Goal: Task Accomplishment & Management: Complete application form

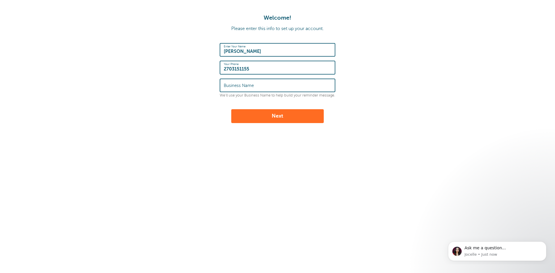
click at [247, 86] on label "Business Name" at bounding box center [239, 85] width 30 height 5
click at [247, 86] on input "Business Name" at bounding box center [278, 85] width 108 height 12
type input "Cooley & Offill, PLLC"
click at [268, 115] on button "Next" at bounding box center [277, 116] width 92 height 14
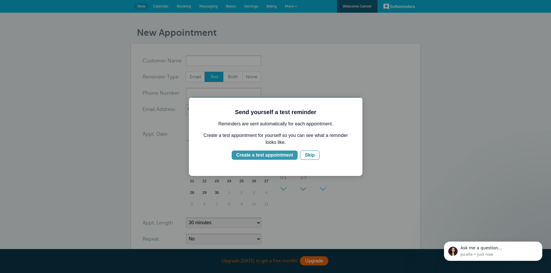
click at [275, 157] on div "Create a test appointment" at bounding box center [264, 155] width 57 height 7
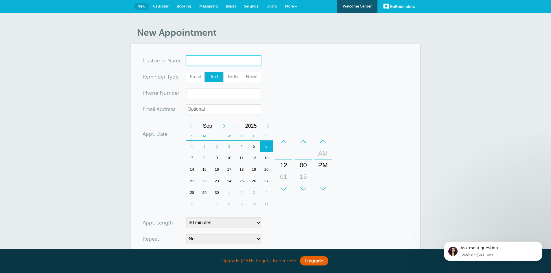
click at [224, 59] on input "x-no-autofill" at bounding box center [223, 60] width 75 height 10
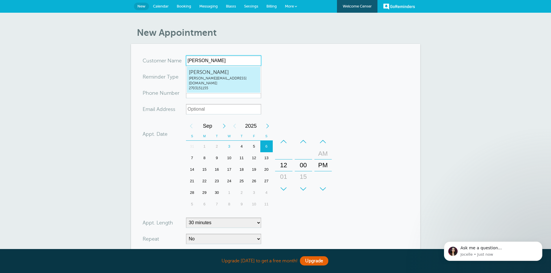
click at [226, 73] on span "[PERSON_NAME]" at bounding box center [223, 72] width 69 height 7
type input "BethanyOsbornebethany@cooleyoffill.com2703151155"
type input "[PERSON_NAME]"
type input "2703151155"
type input "bethany@cooleyoffill.com"
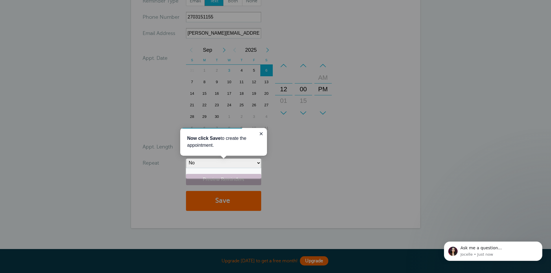
scroll to position [63, 0]
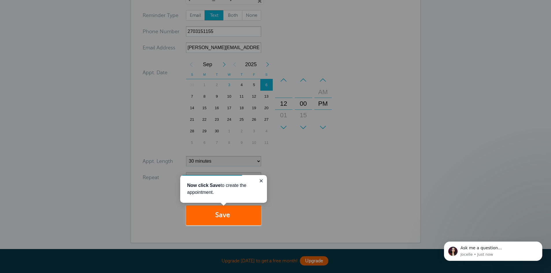
click at [319, 173] on div at bounding box center [406, 113] width 290 height 226
click at [228, 215] on button "Save" at bounding box center [223, 215] width 75 height 20
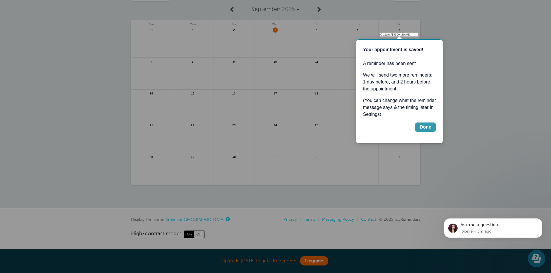
click at [429, 128] on div "Done" at bounding box center [425, 127] width 12 height 7
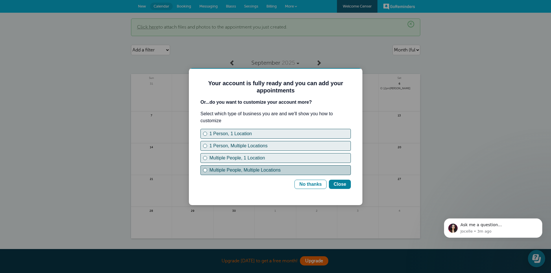
click at [246, 172] on div "Multiple People, Multiple Locations" at bounding box center [279, 170] width 141 height 7
click at [342, 186] on div "Close" at bounding box center [339, 184] width 13 height 7
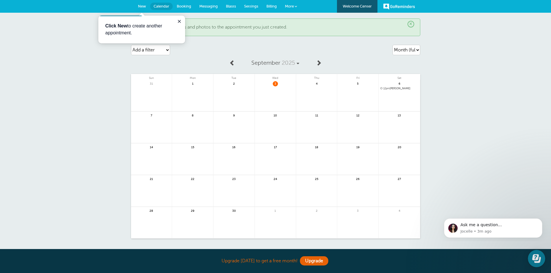
click at [147, 30] on p "Click New to create another appointment." at bounding box center [141, 30] width 73 height 14
click at [184, 6] on span "Booking" at bounding box center [184, 6] width 14 height 4
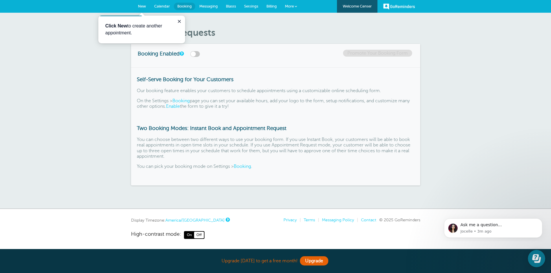
click at [197, 53] on label at bounding box center [195, 54] width 10 height 6
click at [0, 0] on input "checkbox" at bounding box center [0, 0] width 0 height 0
click at [199, 53] on label at bounding box center [195, 54] width 10 height 6
click at [0, 0] on input "checkbox" at bounding box center [0, 0] width 0 height 0
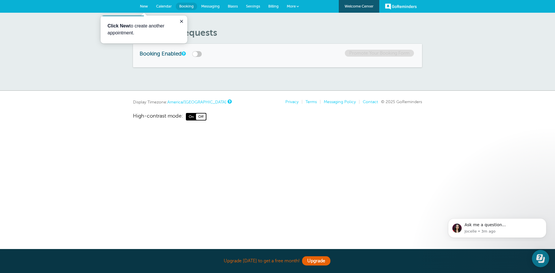
click at [211, 7] on span "Messaging" at bounding box center [210, 6] width 18 height 4
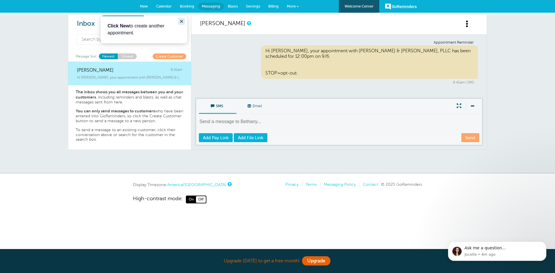
click at [181, 21] on icon "Close guide" at bounding box center [181, 21] width 3 height 3
